Goal: Check status: Check status

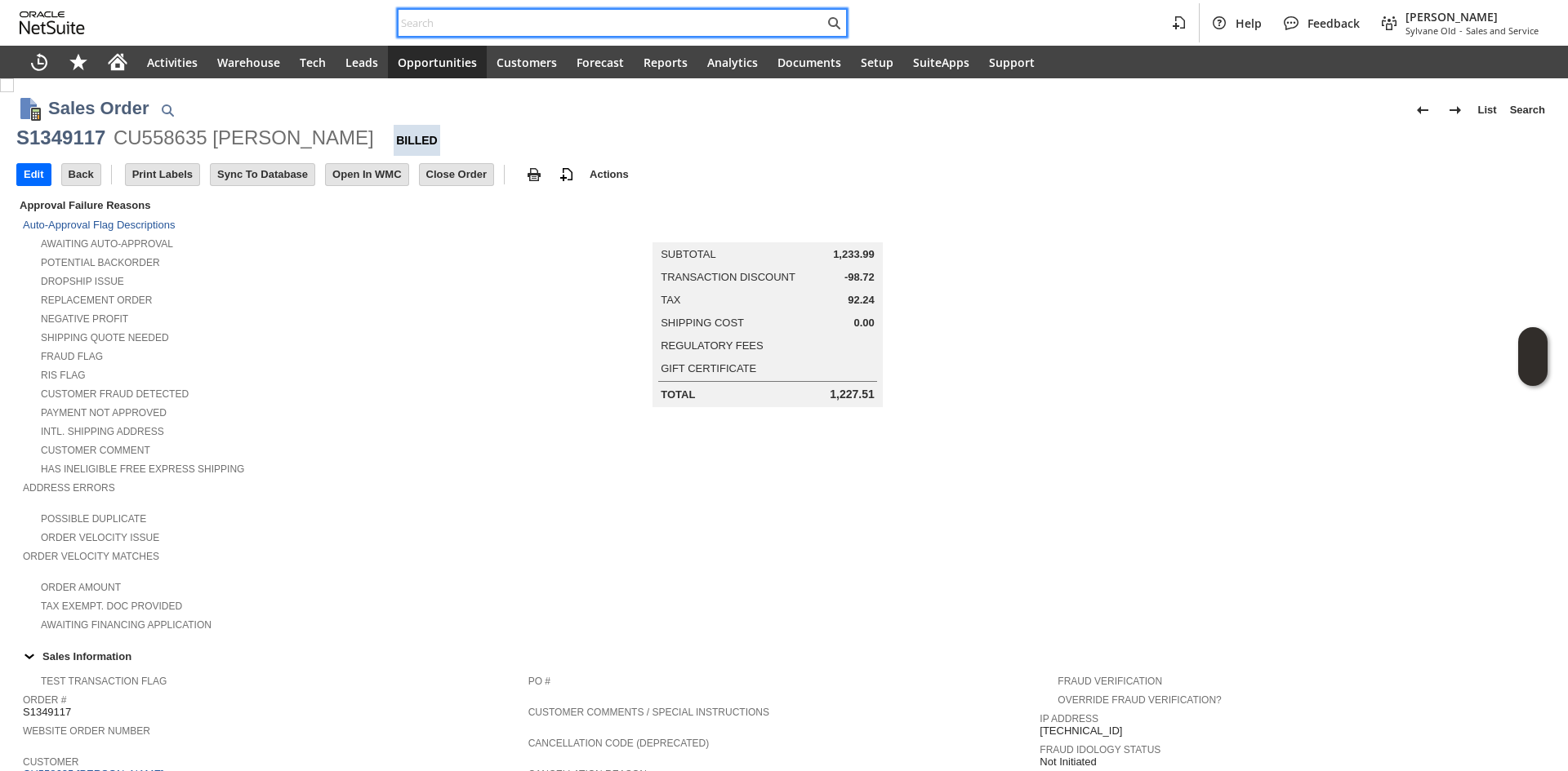
click at [630, 15] on input "text" at bounding box center [611, 23] width 426 height 19
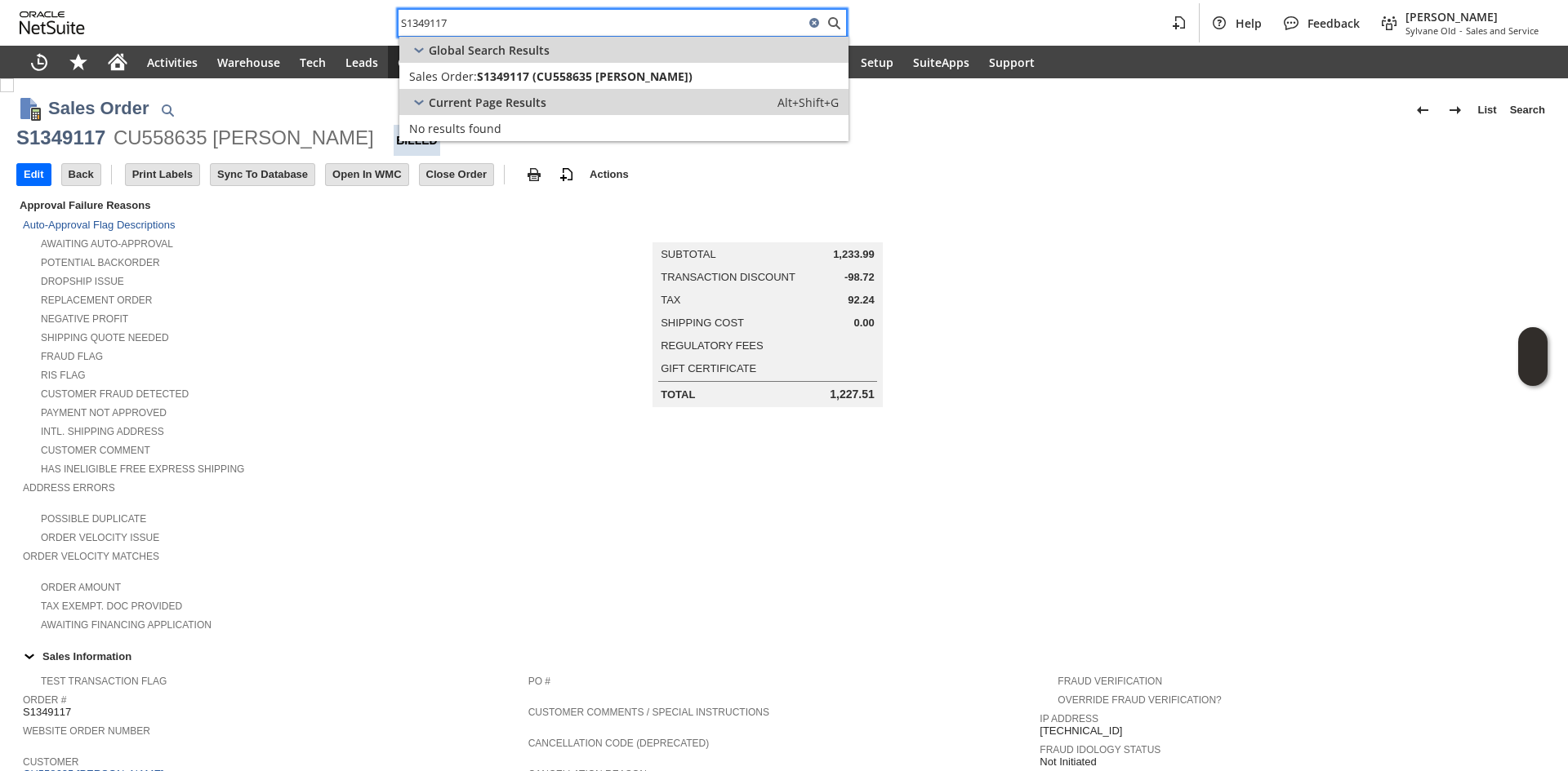
type input "S1349117"
copy div "5 [PERSON_NAME]"
copy div "[PERSON_NAME]"
drag, startPoint x: 350, startPoint y: 151, endPoint x: 214, endPoint y: 142, distance: 136.3
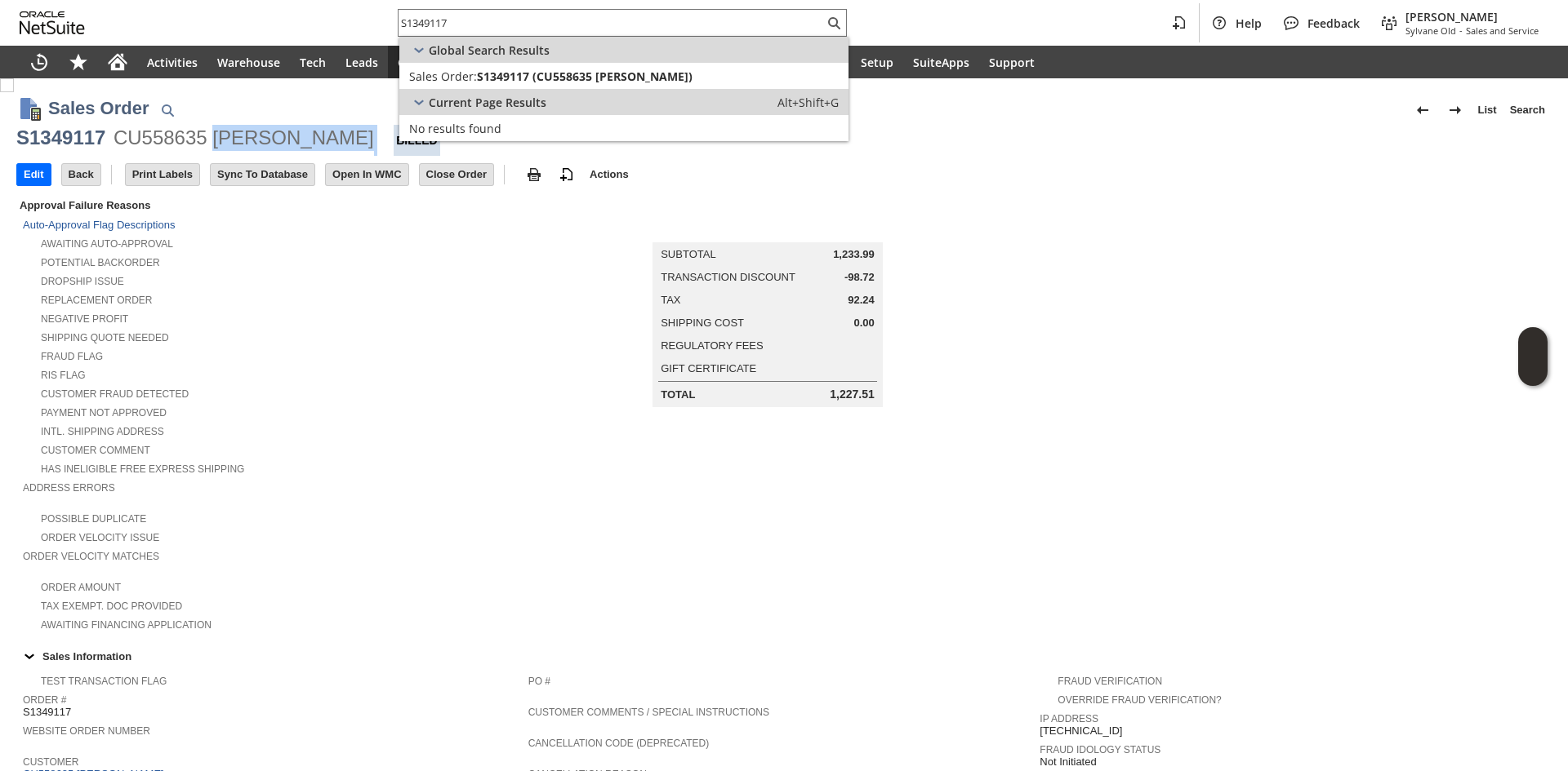
click at [214, 142] on div "S1349117 CU558635 [PERSON_NAME]" at bounding box center [784, 140] width 1535 height 31
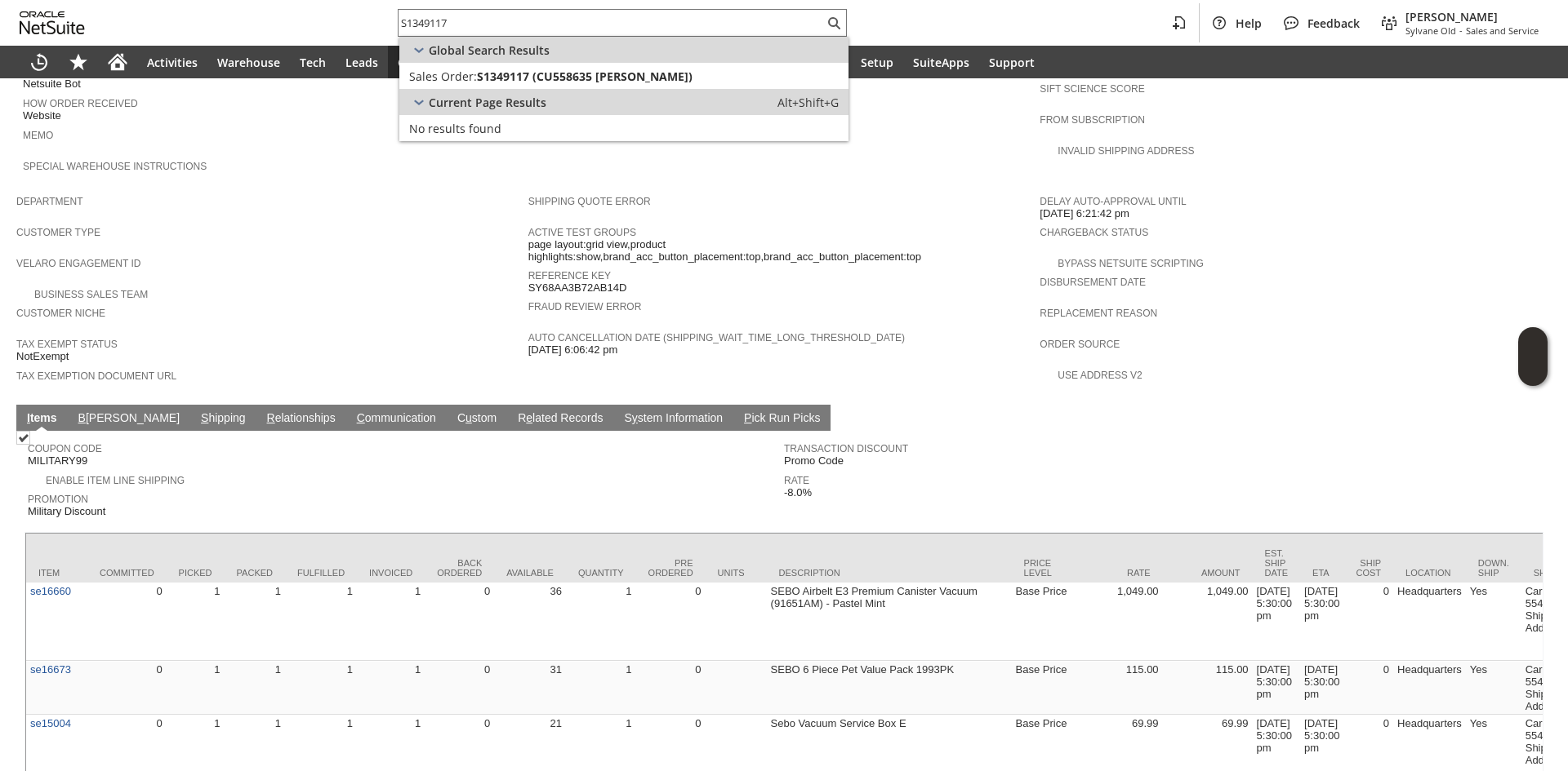
drag, startPoint x: 158, startPoint y: 382, endPoint x: 178, endPoint y: 402, distance: 28.3
click at [197, 411] on link "S hipping" at bounding box center [223, 419] width 53 height 15
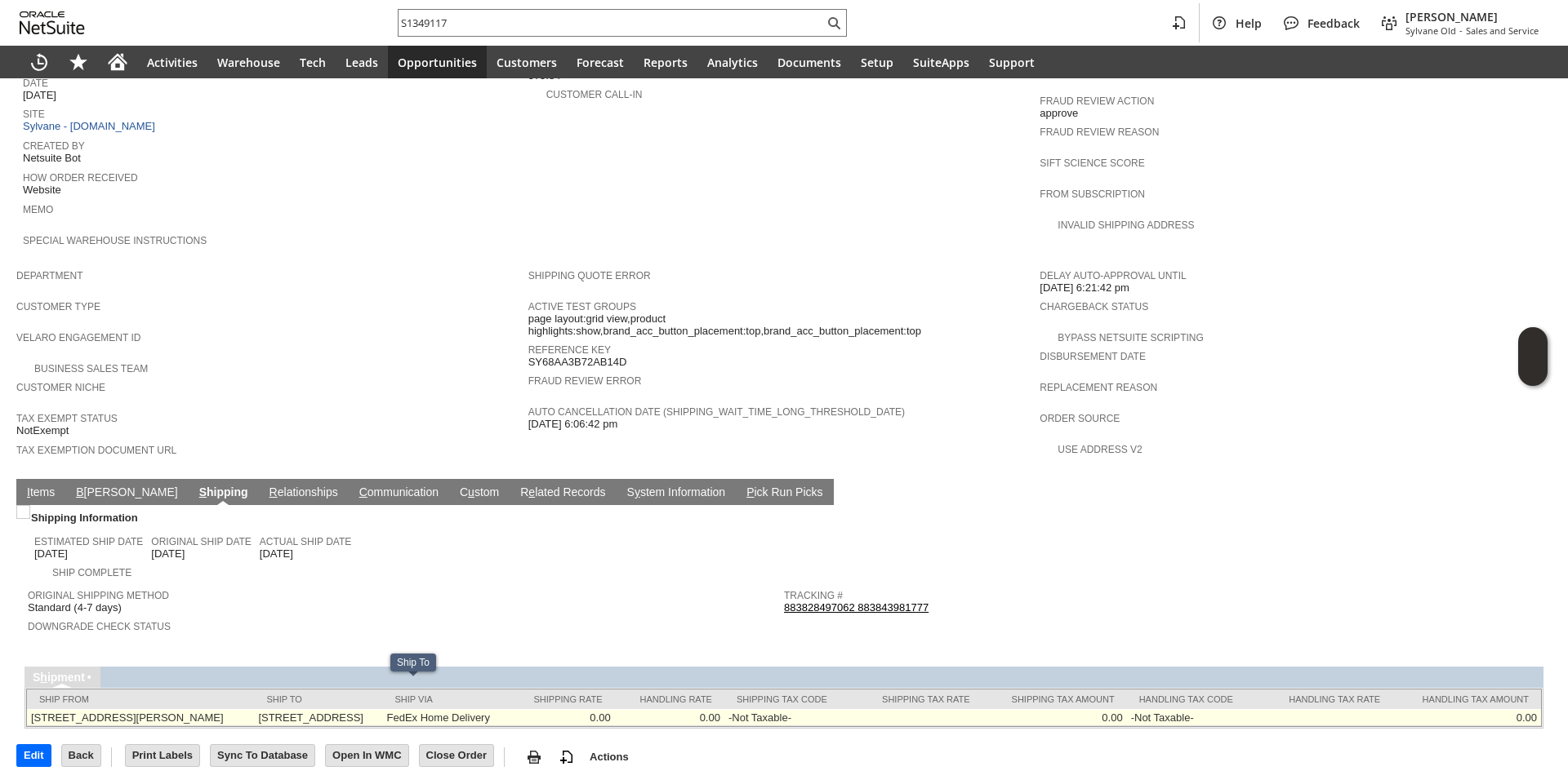
copy td "[STREET_ADDRESS]"
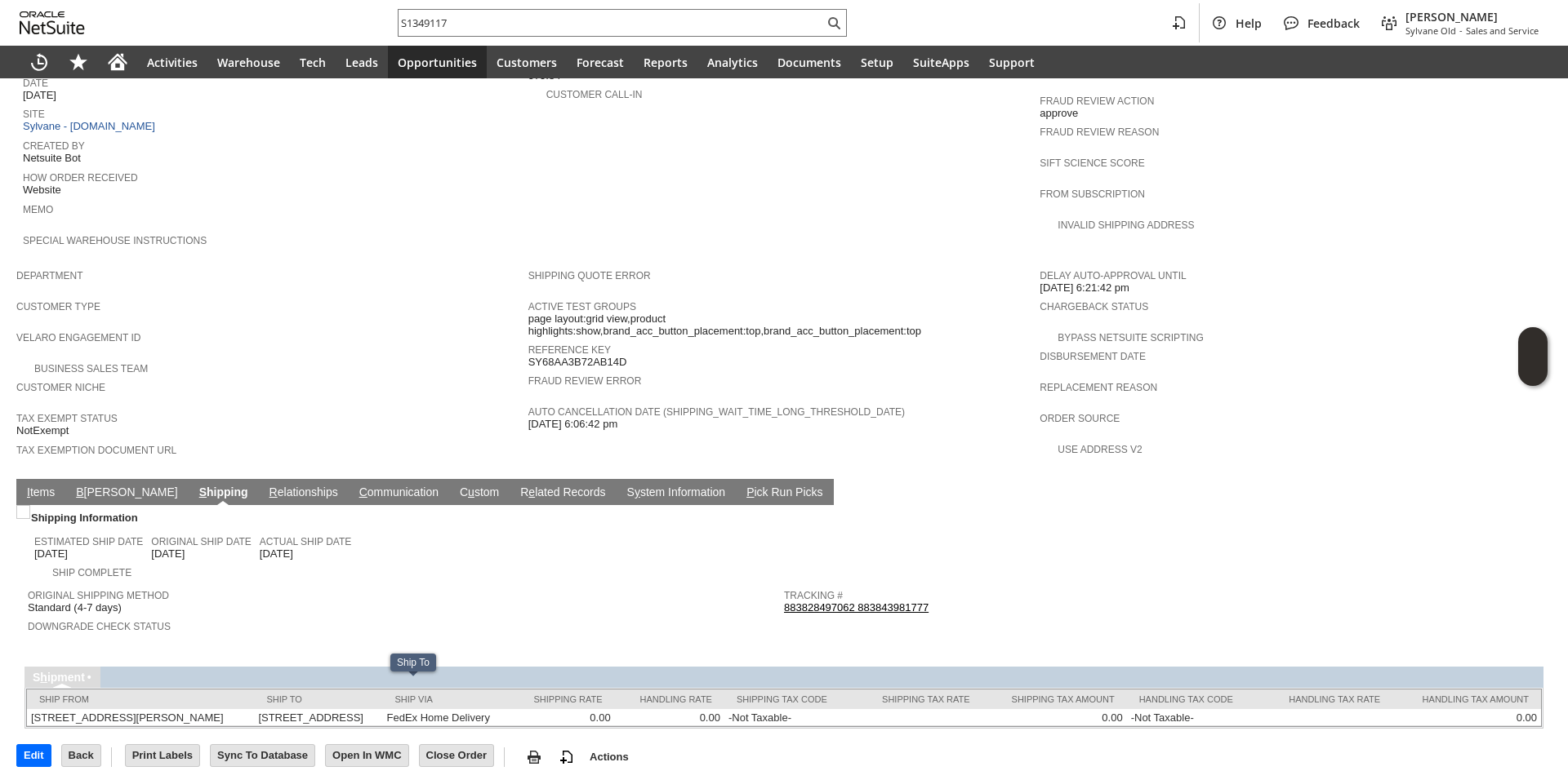
drag, startPoint x: 291, startPoint y: 691, endPoint x: 366, endPoint y: 560, distance: 151.0
click at [328, 709] on td "[STREET_ADDRESS]" at bounding box center [318, 718] width 128 height 17
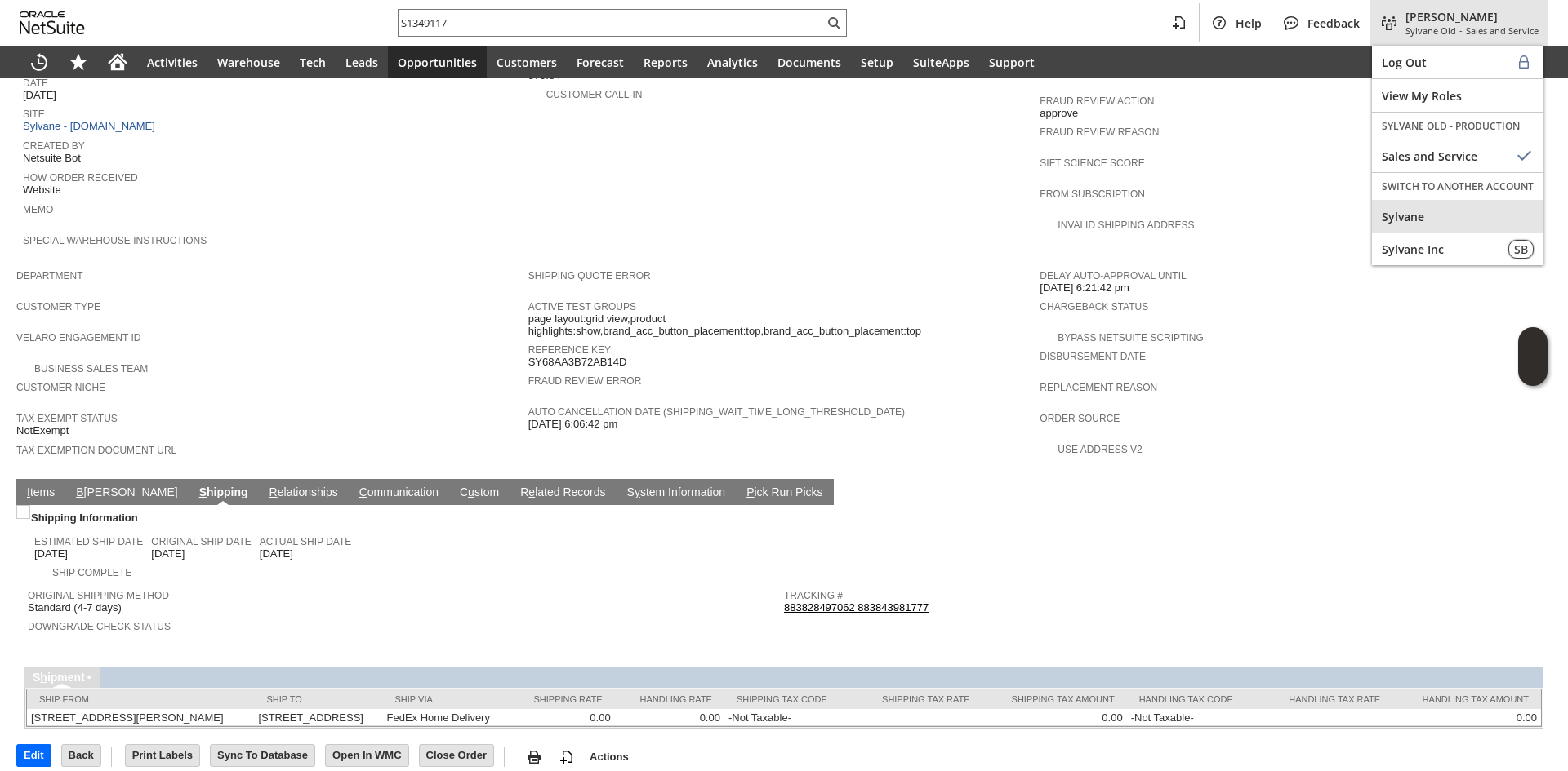
click at [1465, 226] on div "Sylvane" at bounding box center [1458, 216] width 172 height 33
